Goal: Information Seeking & Learning: Learn about a topic

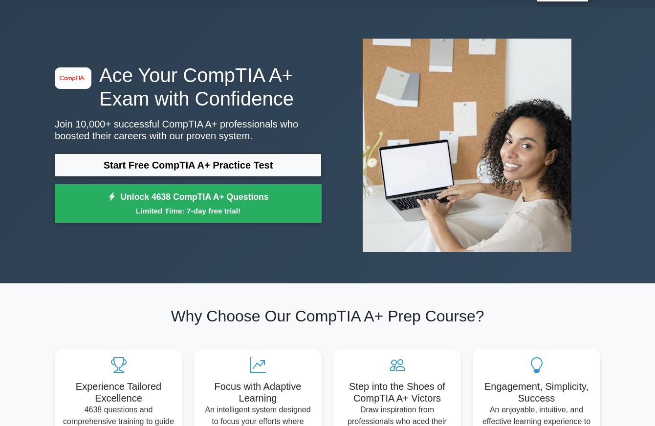
scroll to position [25, 0]
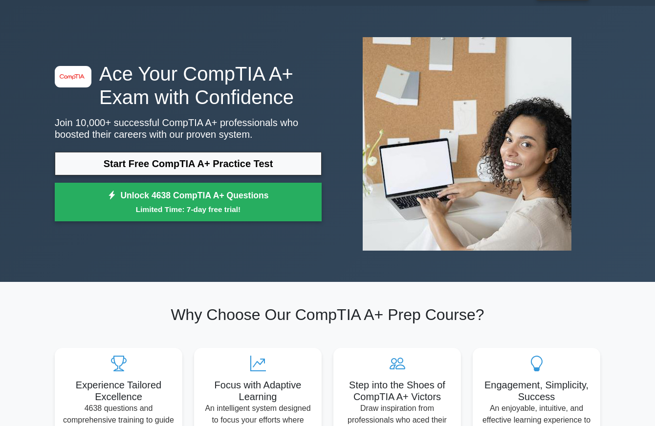
click at [305, 158] on link "Start Free CompTIA A+ Practice Test" at bounding box center [188, 163] width 267 height 23
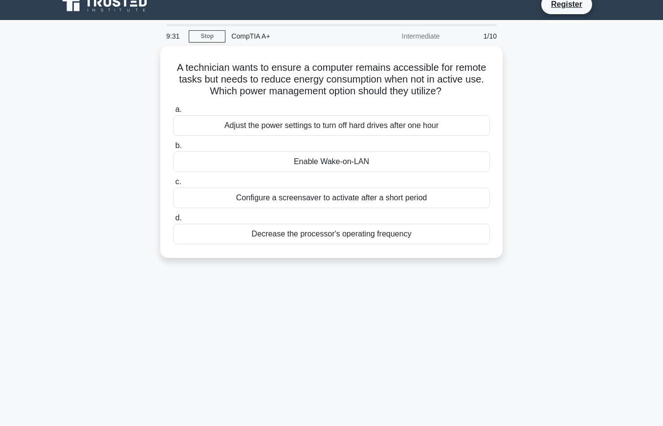
scroll to position [12, 0]
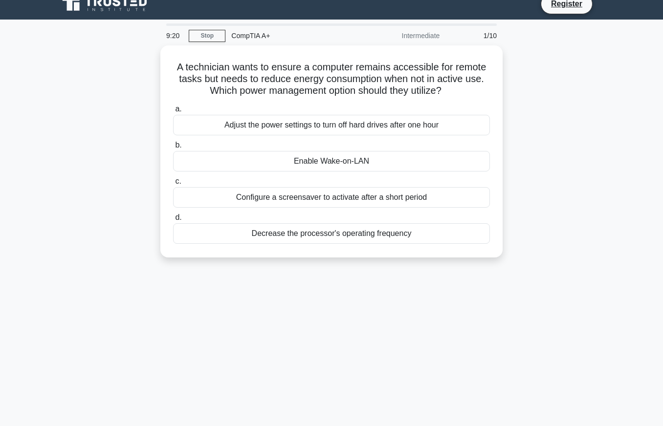
click at [469, 135] on div "Adjust the power settings to turn off hard drives after one hour" at bounding box center [331, 125] width 317 height 21
click at [173, 112] on input "a. Adjust the power settings to turn off hard drives after one hour" at bounding box center [173, 109] width 0 height 6
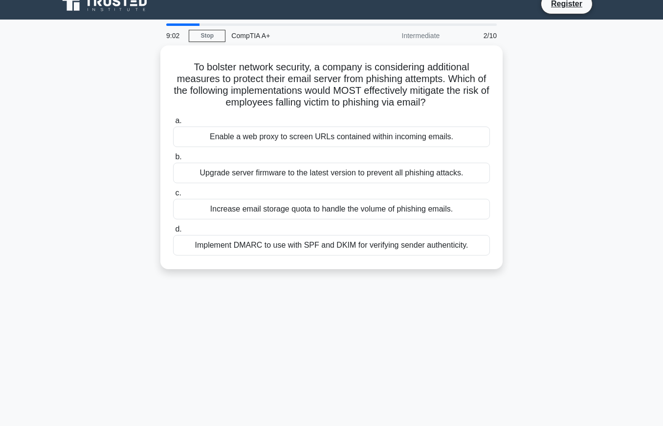
click at [457, 256] on div "Implement DMARC to use with SPF and DKIM for verifying sender authenticity." at bounding box center [331, 245] width 317 height 21
click at [173, 233] on input "d. Implement DMARC to use with SPF and DKIM for verifying sender authenticity." at bounding box center [173, 229] width 0 height 6
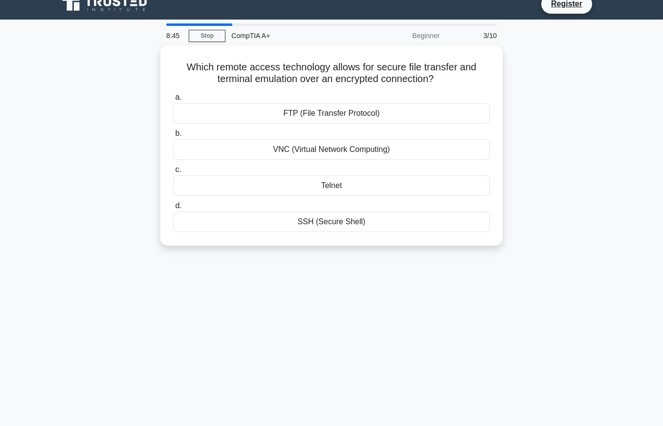
click at [454, 223] on div "SSH (Secure Shell)" at bounding box center [331, 222] width 317 height 21
click at [173, 209] on input "d. SSH (Secure Shell)" at bounding box center [173, 206] width 0 height 6
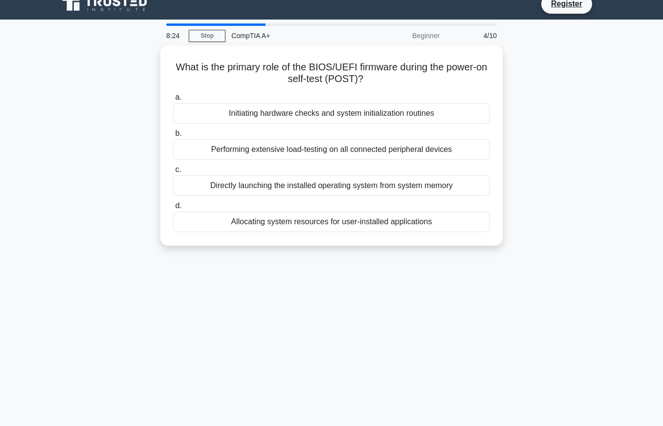
click at [464, 112] on div "Initiating hardware checks and system initialization routines" at bounding box center [331, 113] width 317 height 21
click at [173, 101] on input "a. Initiating hardware checks and system initialization routines" at bounding box center [173, 97] width 0 height 6
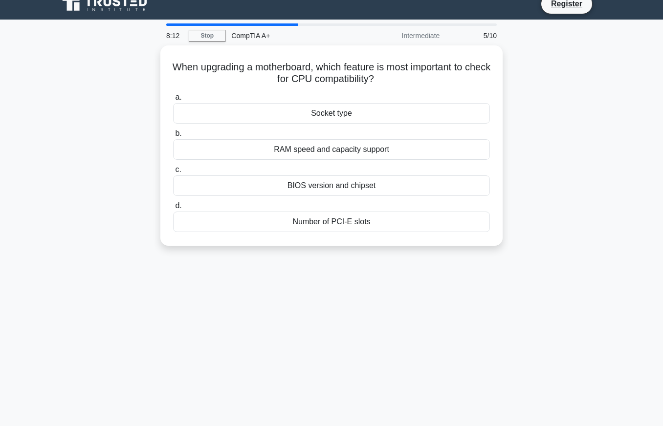
click at [471, 107] on div "Socket type" at bounding box center [331, 113] width 317 height 21
click at [173, 101] on input "a. Socket type" at bounding box center [173, 97] width 0 height 6
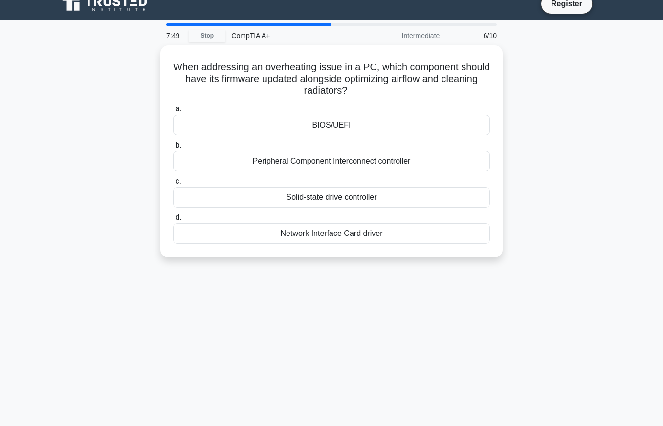
click at [467, 115] on div "BIOS/UEFI" at bounding box center [331, 125] width 317 height 21
click at [173, 112] on input "a. BIOS/UEFI" at bounding box center [173, 109] width 0 height 6
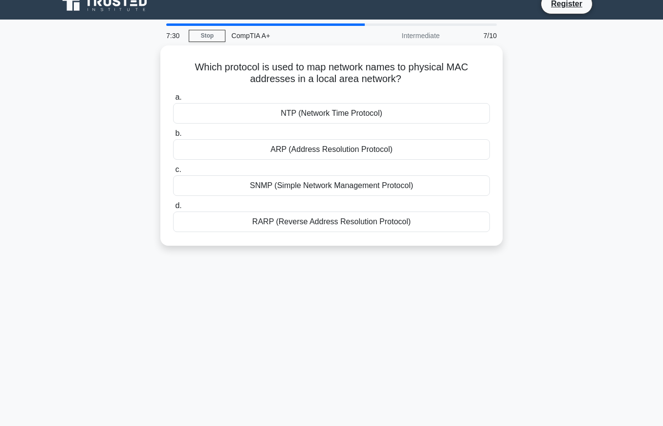
click at [465, 222] on div "RARP (Reverse Address Resolution Protocol)" at bounding box center [331, 222] width 317 height 21
click at [173, 209] on input "d. RARP (Reverse Address Resolution Protocol)" at bounding box center [173, 206] width 0 height 6
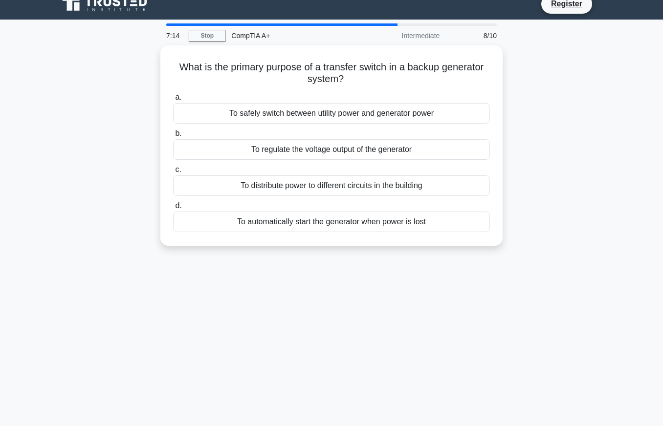
click at [468, 112] on div "To safely switch between utility power and generator power" at bounding box center [331, 113] width 317 height 21
click at [173, 101] on input "a. To safely switch between utility power and generator power" at bounding box center [173, 97] width 0 height 6
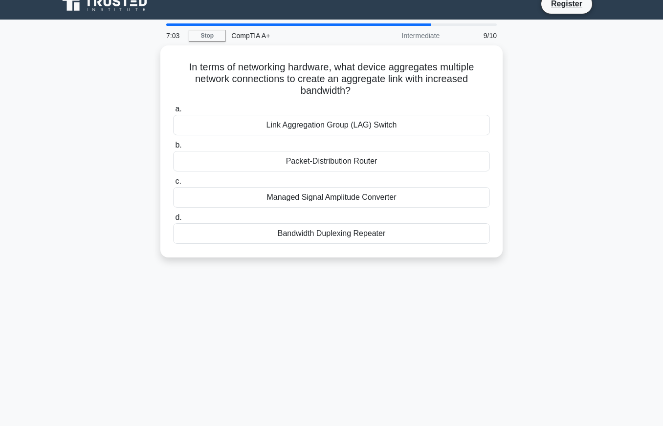
click at [418, 227] on div "Bandwidth Duplexing Repeater" at bounding box center [331, 233] width 317 height 21
click at [173, 221] on input "d. Bandwidth Duplexing Repeater" at bounding box center [173, 218] width 0 height 6
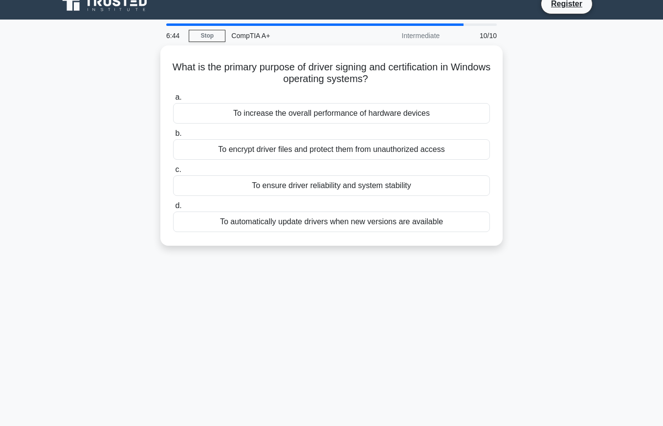
click at [458, 187] on div "To ensure driver reliability and system stability" at bounding box center [331, 186] width 317 height 21
click at [173, 173] on input "c. To ensure driver reliability and system stability" at bounding box center [173, 170] width 0 height 6
